Goal: Task Accomplishment & Management: Complete application form

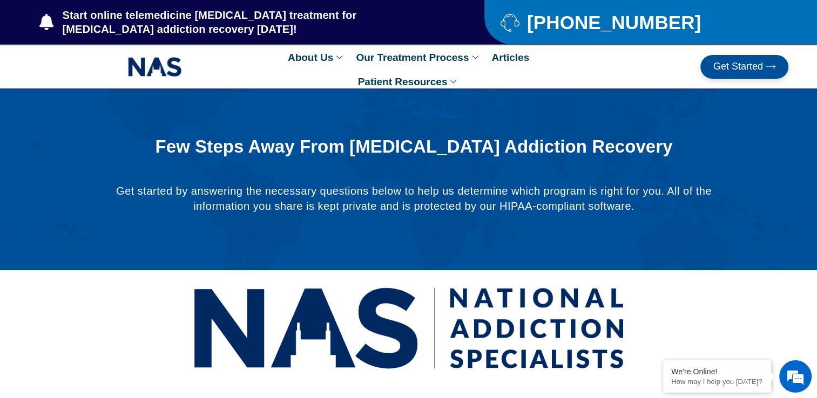
click at [727, 62] on span "Get Started" at bounding box center [738, 67] width 50 height 11
click at [735, 66] on span "Get Started" at bounding box center [738, 67] width 50 height 11
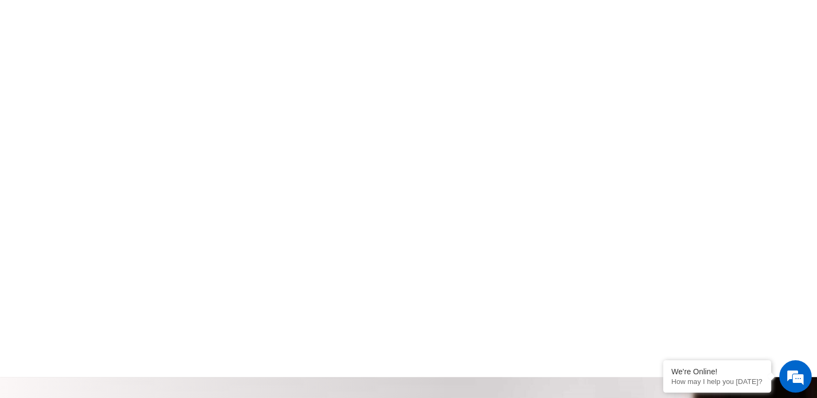
scroll to position [617, 0]
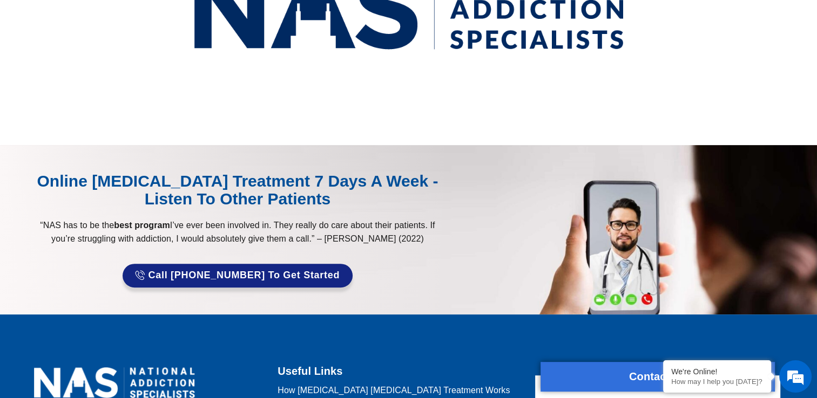
scroll to position [239, 0]
